Goal: Task Accomplishment & Management: Manage account settings

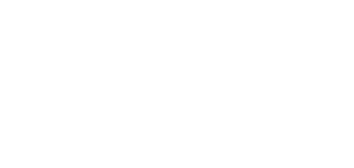
drag, startPoint x: 243, startPoint y: 54, endPoint x: 267, endPoint y: 26, distance: 36.5
click at [265, 39] on div at bounding box center [177, 84] width 354 height 168
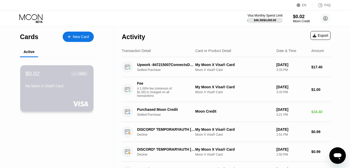
drag, startPoint x: 68, startPoint y: 92, endPoint x: 14, endPoint y: 124, distance: 62.5
click at [14, 124] on div "Cards New Card Active $0.02 ● ● ● ● 5862 My Moon X Visa® Card" at bounding box center [57, 158] width 114 height 265
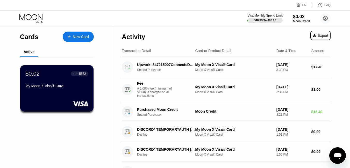
click at [14, 124] on div "Cards New Card Active $0.02 ● ● ● ● 5862 My Moon X Visa® Card" at bounding box center [57, 158] width 114 height 265
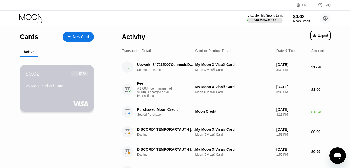
drag, startPoint x: 29, startPoint y: 107, endPoint x: 18, endPoint y: 117, distance: 15.1
click at [18, 117] on div "Cards New Card Active $0.02 ● ● ● ● 5862 My Moon X Visa® Card" at bounding box center [57, 158] width 114 height 265
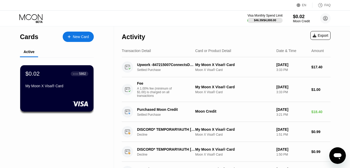
click at [18, 117] on div "Cards New Card Active $0.02 ● ● ● ● 5862 My Moon X Visa® Card" at bounding box center [57, 158] width 114 height 265
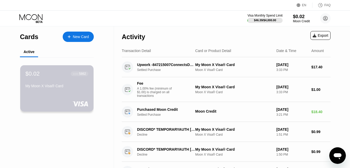
drag, startPoint x: 36, startPoint y: 103, endPoint x: 19, endPoint y: 122, distance: 25.0
click at [19, 122] on div "Cards New Card Active $0.02 ● ● ● ● 5862 My Moon X Visa® Card" at bounding box center [57, 158] width 114 height 265
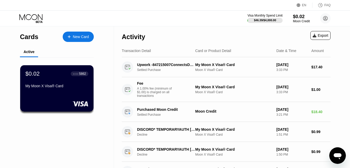
click at [19, 122] on div "Cards New Card Active $0.02 ● ● ● ● 5862 My Moon X Visa® Card" at bounding box center [57, 158] width 114 height 265
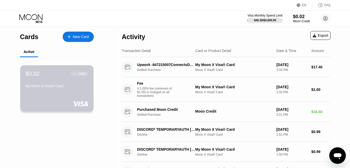
drag, startPoint x: 28, startPoint y: 106, endPoint x: 31, endPoint y: 136, distance: 30.0
click at [31, 136] on div "Cards New Card Active $0.02 ● ● ● ● 5862 My Moon X Visa® Card" at bounding box center [57, 158] width 114 height 265
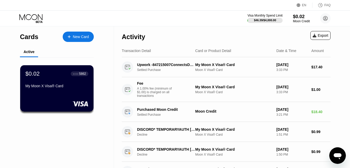
click at [31, 136] on div "Cards New Card Active $0.02 ● ● ● ● 5862 My Moon X Visa® Card" at bounding box center [57, 158] width 114 height 265
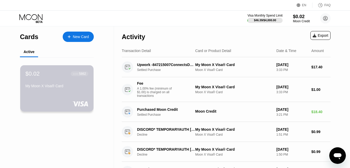
drag, startPoint x: 43, startPoint y: 107, endPoint x: 36, endPoint y: 117, distance: 12.7
click at [36, 117] on div "$0.02 ● ● ● ● 5862 My Moon X Visa® Card" at bounding box center [57, 89] width 90 height 65
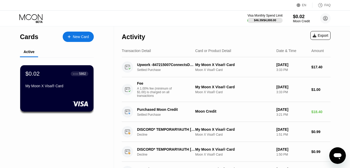
click at [33, 122] on div "$0.02 ● ● ● ● 5862 My Moon X Visa® Card" at bounding box center [57, 89] width 90 height 65
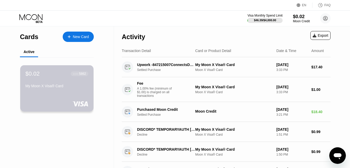
drag, startPoint x: 41, startPoint y: 112, endPoint x: 34, endPoint y: 136, distance: 24.9
click at [34, 136] on div "Cards New Card Active $0.02 ● ● ● ● 5862 My Moon X Visa® Card" at bounding box center [57, 158] width 114 height 265
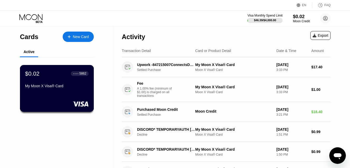
click at [73, 109] on div "$0.02 ● ● ● ● 5862 My Moon X Visa® Card" at bounding box center [57, 88] width 74 height 47
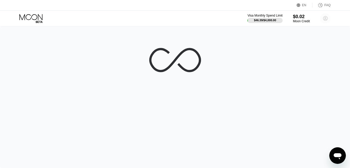
click at [327, 15] on circle at bounding box center [325, 18] width 10 height 10
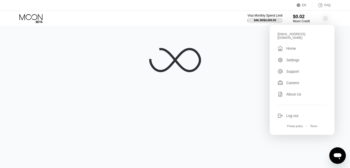
click at [327, 15] on circle at bounding box center [325, 18] width 10 height 10
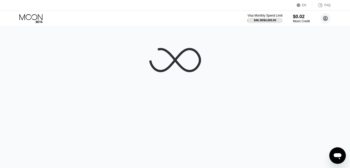
click at [327, 15] on circle at bounding box center [325, 18] width 10 height 10
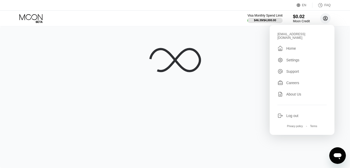
click at [327, 15] on circle at bounding box center [325, 18] width 10 height 10
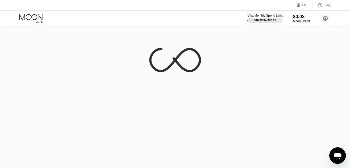
click at [297, 7] on icon at bounding box center [299, 5] width 4 height 4
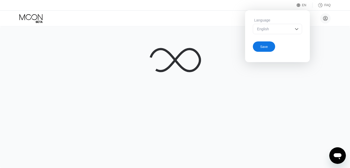
click at [297, 7] on icon at bounding box center [299, 5] width 4 height 4
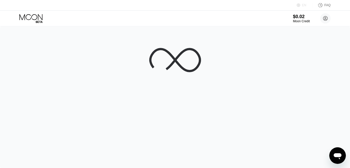
click at [297, 7] on icon at bounding box center [299, 5] width 4 height 4
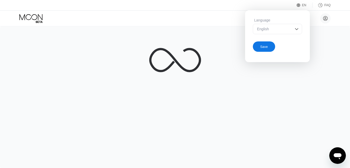
click at [290, 26] on div "Language English" at bounding box center [277, 28] width 49 height 21
click at [289, 27] on div "English" at bounding box center [277, 29] width 49 height 10
click at [213, 125] on div at bounding box center [175, 97] width 350 height 142
click at [285, 27] on div "English" at bounding box center [277, 29] width 49 height 10
click at [295, 9] on div "EN Language English Save FAQ" at bounding box center [175, 5] width 350 height 11
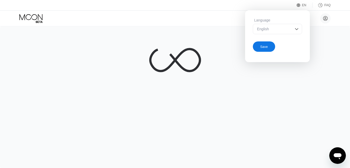
click at [300, 5] on icon at bounding box center [299, 5] width 4 height 4
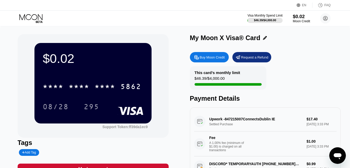
click at [299, 18] on div "$0.02" at bounding box center [301, 16] width 17 height 5
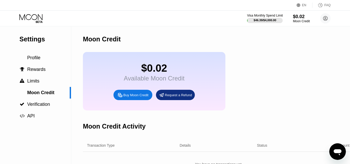
click at [280, 18] on div at bounding box center [265, 20] width 36 height 5
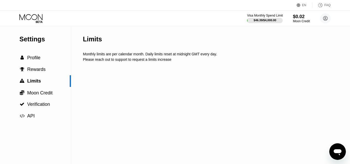
click at [280, 18] on div at bounding box center [265, 20] width 36 height 5
click at [46, 17] on div at bounding box center [35, 18] width 32 height 9
click at [43, 17] on icon at bounding box center [31, 18] width 24 height 9
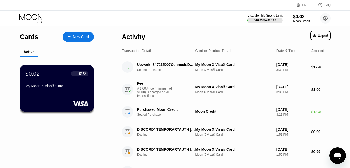
click at [341, 152] on icon "Open messaging window" at bounding box center [337, 155] width 9 height 9
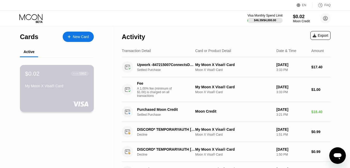
click at [82, 107] on rect at bounding box center [81, 103] width 16 height 5
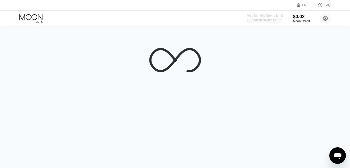
click at [267, 21] on div "$46.39 / $4,000.00" at bounding box center [265, 20] width 23 height 3
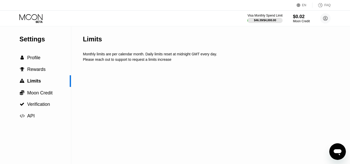
click at [37, 18] on icon at bounding box center [30, 17] width 23 height 6
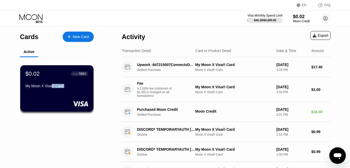
drag, startPoint x: 52, startPoint y: 91, endPoint x: 47, endPoint y: 137, distance: 46.7
click at [47, 137] on div "Cards New Card Active $0.02 ● ● ● ● 5862 My Moon X Visa® Card" at bounding box center [57, 158] width 114 height 265
click at [107, 99] on div "Cards New Card Active $0.02 ● ● ● ● 5862 My Moon X Visa® Card" at bounding box center [57, 158] width 114 height 265
drag, startPoint x: 95, startPoint y: 53, endPoint x: 83, endPoint y: 49, distance: 12.6
click at [94, 53] on div "Cards New Card Active $0.02 ● ● ● ● 5862 My Moon X Visa® Card" at bounding box center [57, 158] width 114 height 265
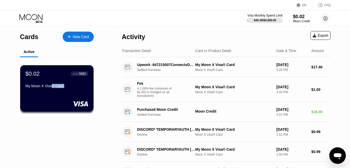
drag, startPoint x: 83, startPoint y: 49, endPoint x: 68, endPoint y: 82, distance: 35.7
click at [80, 53] on div "Active" at bounding box center [57, 52] width 74 height 10
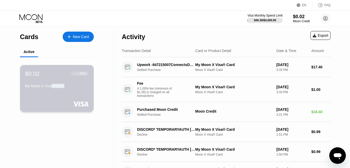
click at [67, 85] on div "$0.02 ● ● ● ● 5862 My Moon X Visa® Card" at bounding box center [57, 80] width 64 height 20
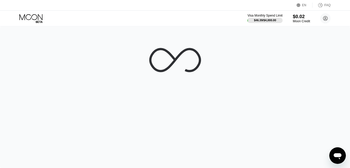
click at [304, 23] on div "Moon Credit" at bounding box center [301, 21] width 17 height 4
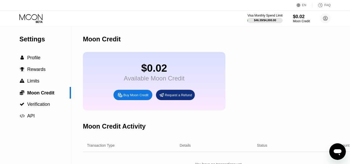
click at [37, 20] on icon at bounding box center [31, 18] width 24 height 9
